Goal: Transaction & Acquisition: Purchase product/service

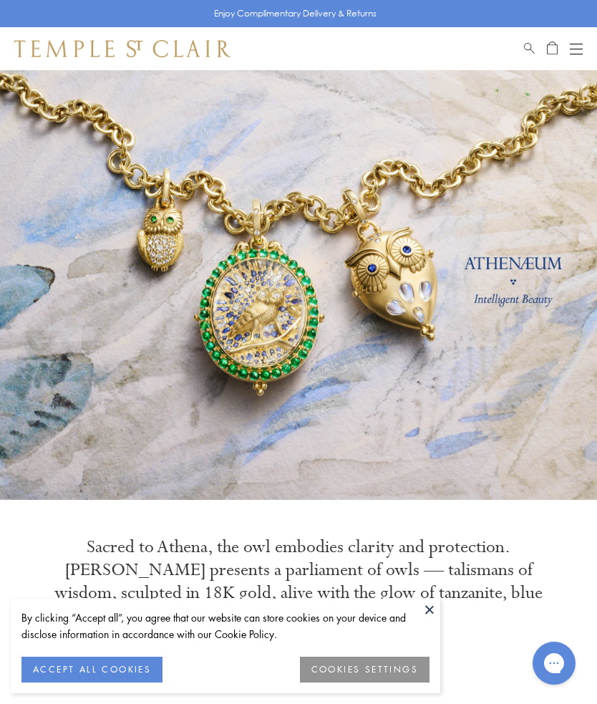
click at [584, 41] on div "Shop Shop Categories Amulets Pendants & Charms Lockets Chains & Leather Cords E…" at bounding box center [298, 48] width 597 height 43
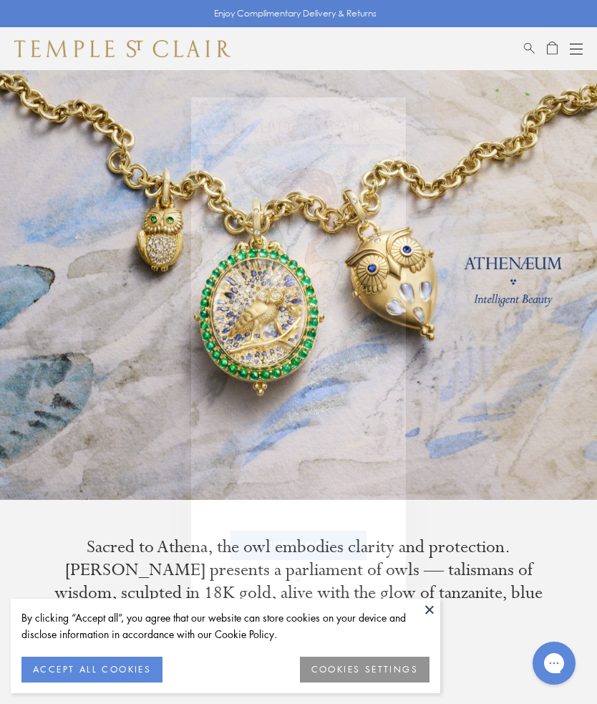
click at [387, 113] on circle "Close dialog" at bounding box center [389, 113] width 17 height 17
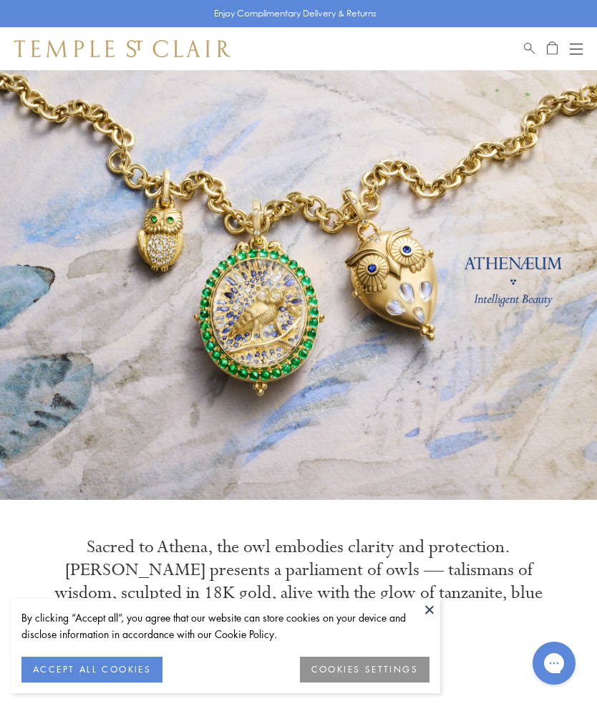
click at [579, 44] on button "Open navigation" at bounding box center [576, 48] width 13 height 17
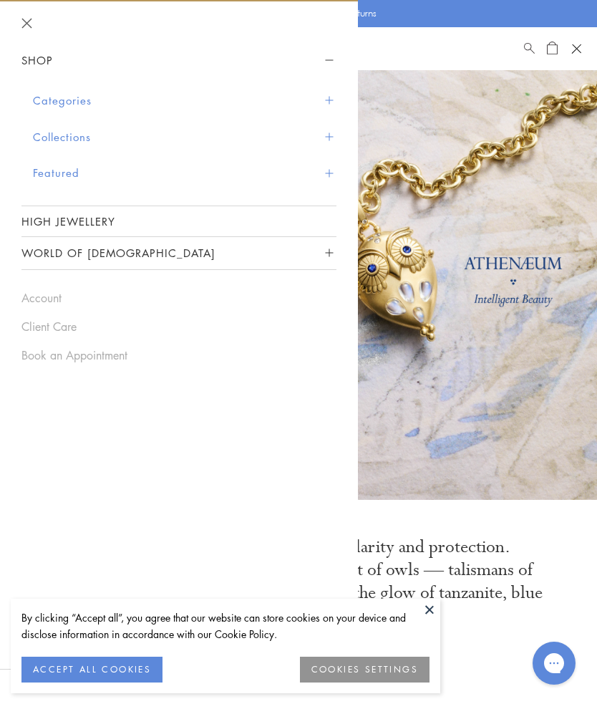
click at [333, 105] on button "Categories" at bounding box center [185, 100] width 304 height 37
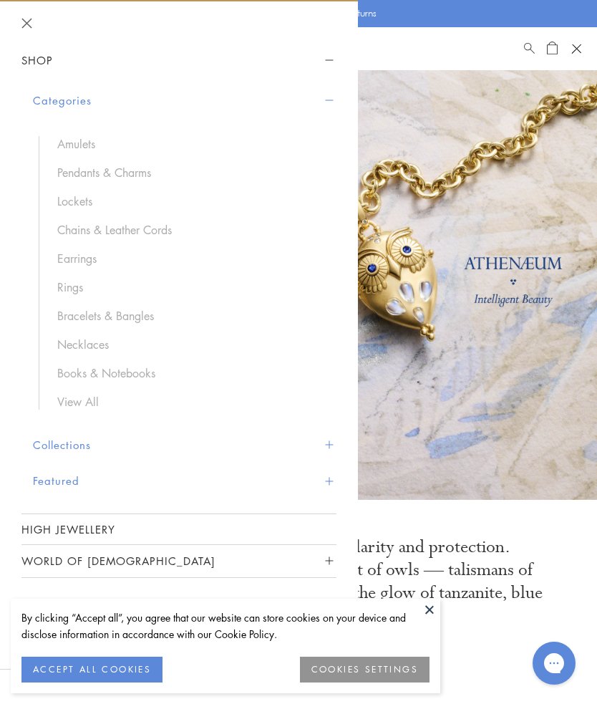
click at [102, 345] on link "Necklaces" at bounding box center [189, 345] width 265 height 16
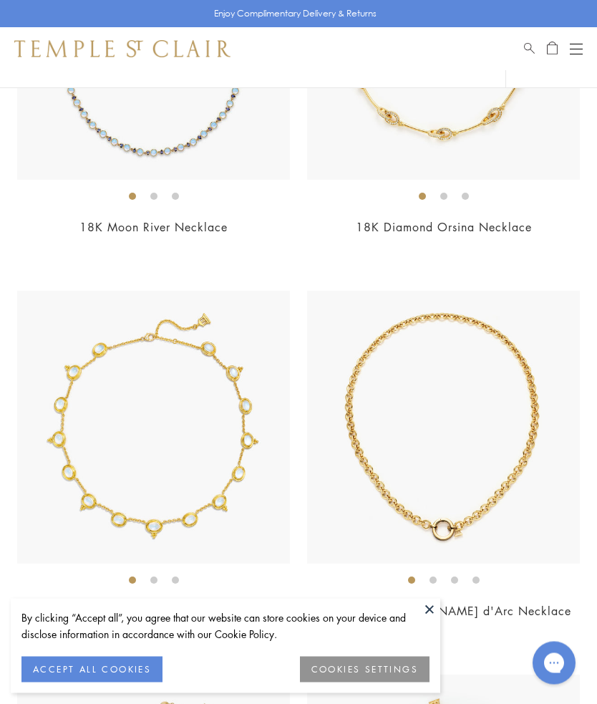
scroll to position [6097, 0]
click at [224, 496] on img at bounding box center [153, 427] width 273 height 273
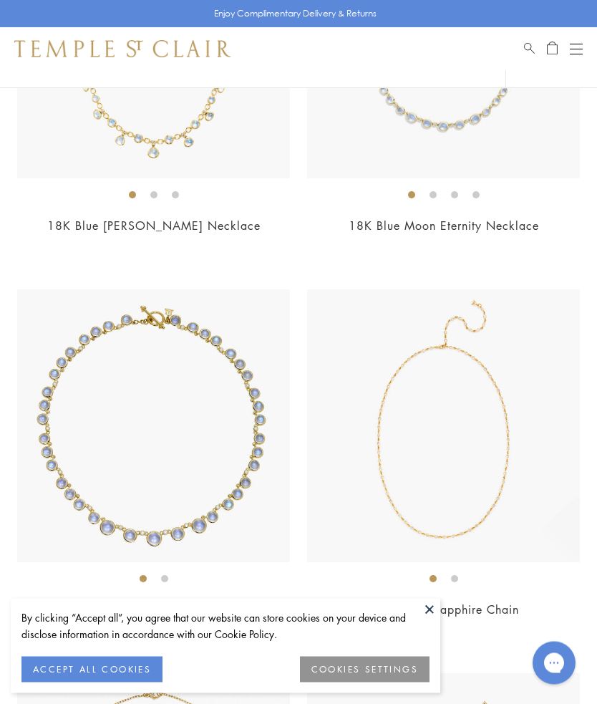
scroll to position [3029, 0]
click at [510, 444] on img at bounding box center [443, 425] width 273 height 273
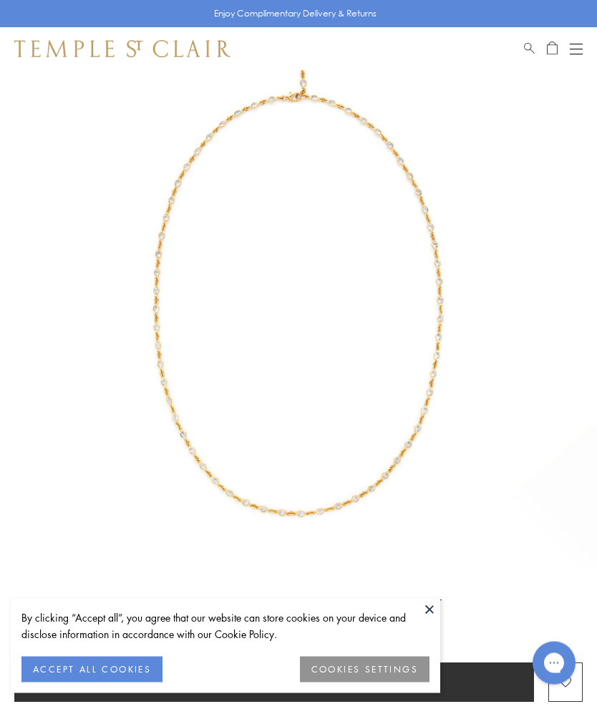
scroll to position [99, 0]
click at [430, 620] on button at bounding box center [429, 609] width 21 height 21
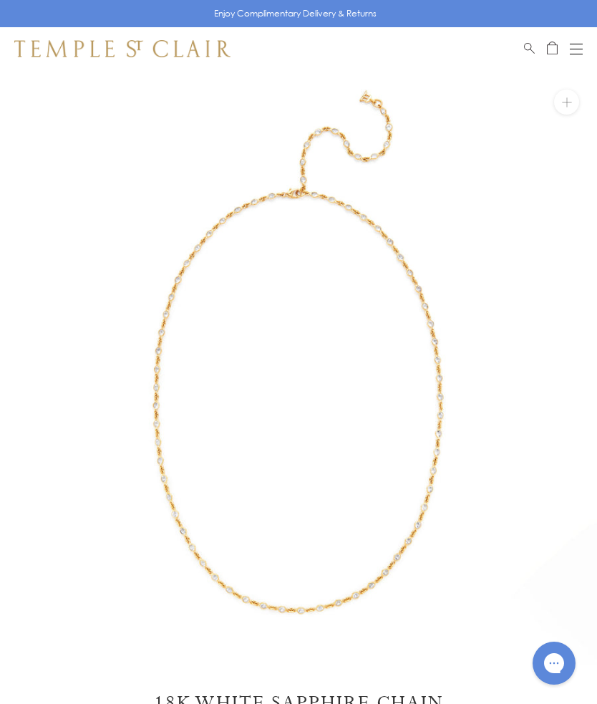
scroll to position [0, 0]
